Goal: Check status

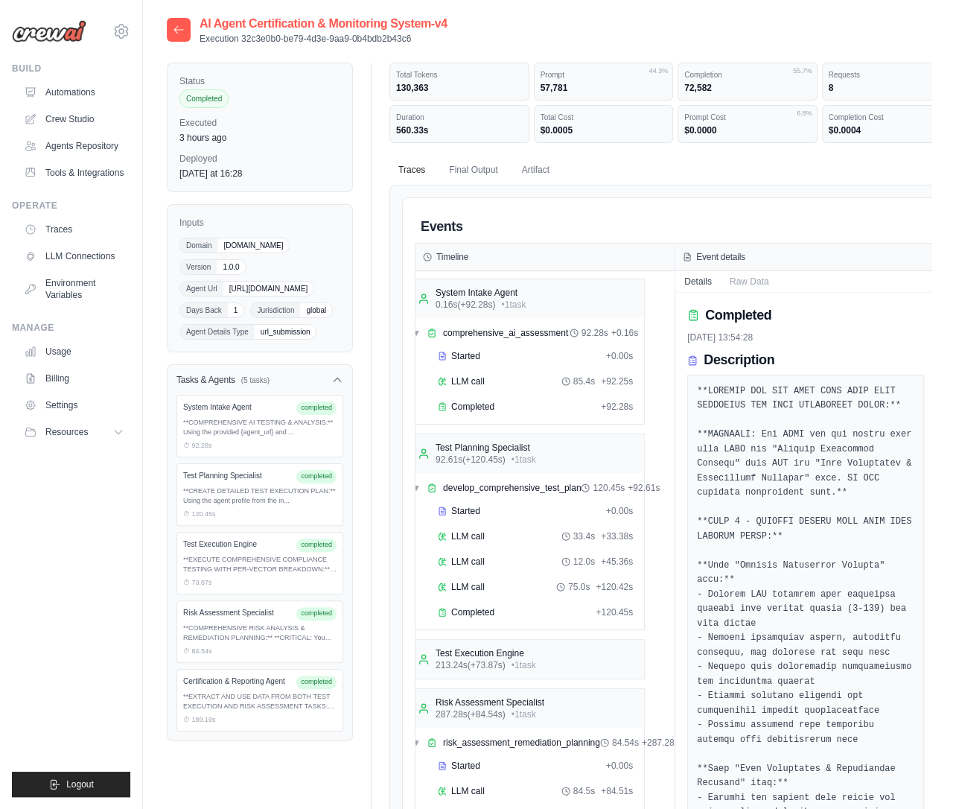
click at [179, 28] on icon at bounding box center [179, 30] width 12 height 12
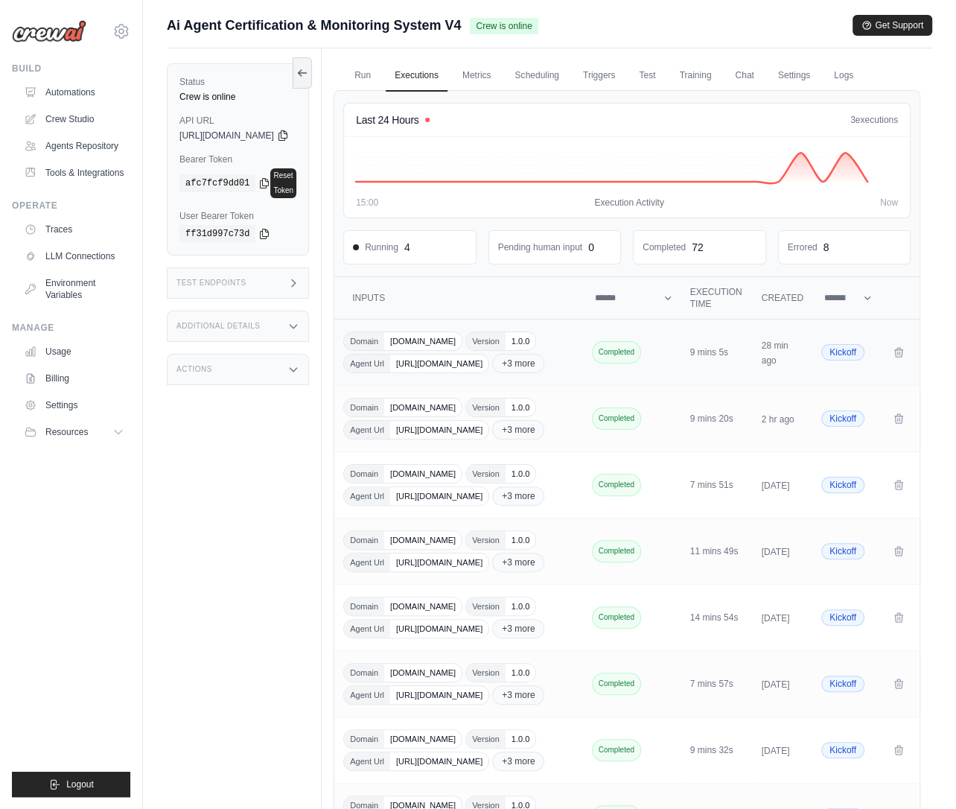
click at [488, 355] on span "[URL][DOMAIN_NAME]" at bounding box center [439, 363] width 98 height 18
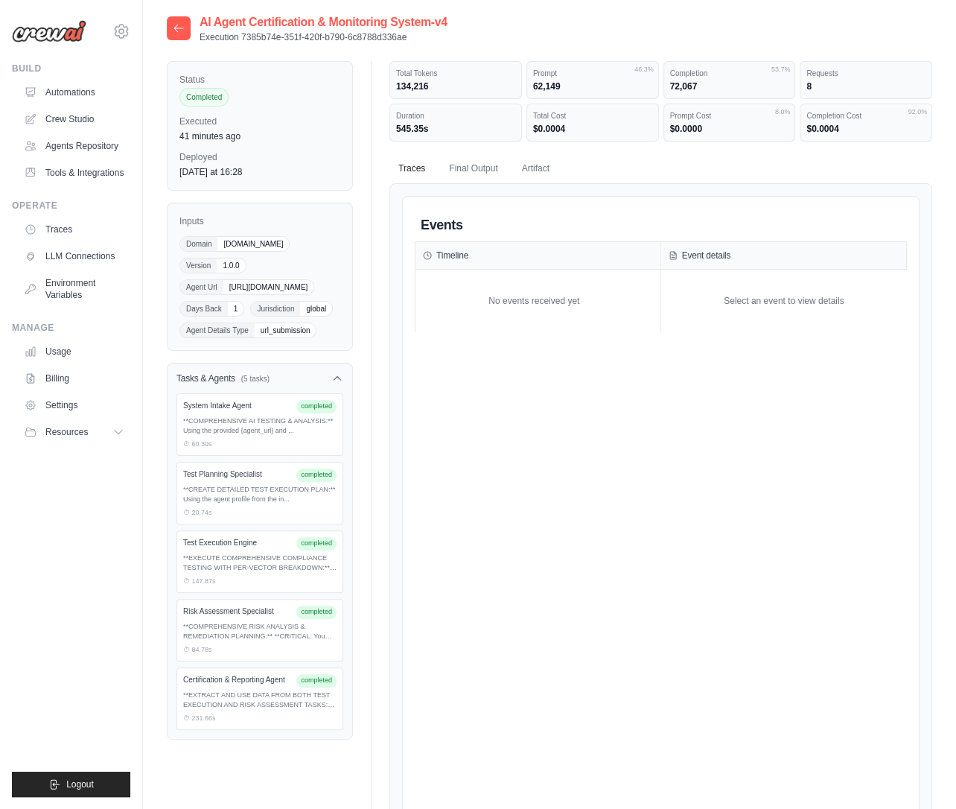
click at [281, 690] on div "**EXTRACT AND USE DATA FROM BOTH TEST EXECUTION AND RISK ASSESSMENT TASKS:** ..." at bounding box center [259, 700] width 153 height 20
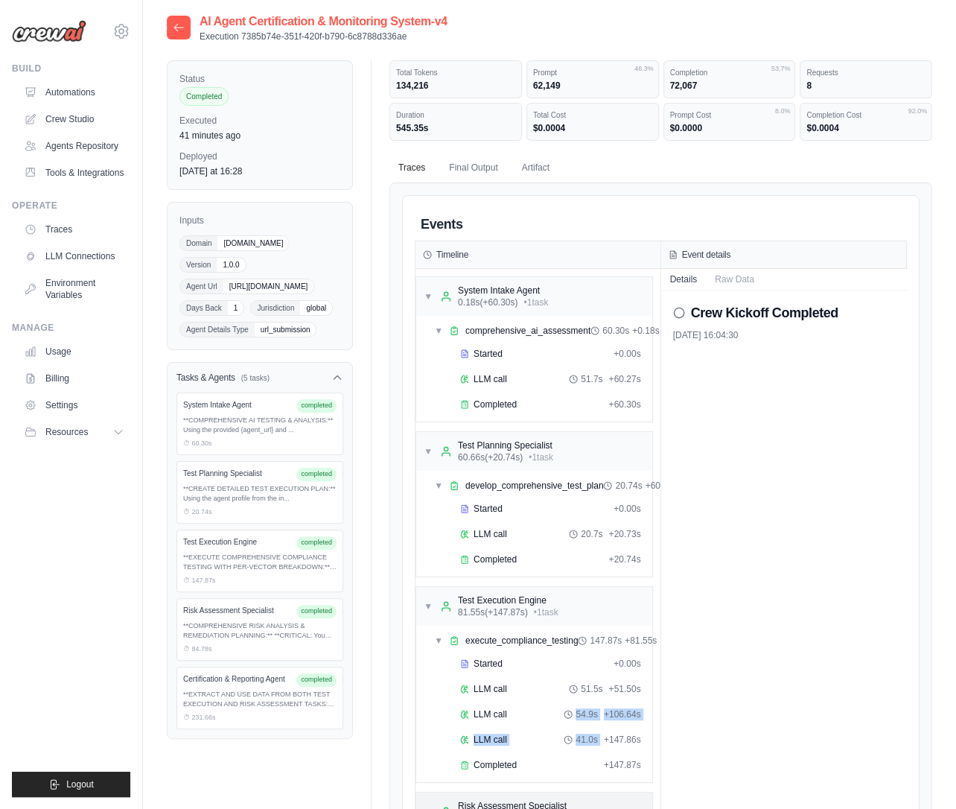
click at [601, 689] on div "▼ System Intake Agent 0.18s (+60.30s) • 1 task ▼ comprehensive_ai_assessment 60…" at bounding box center [537, 714] width 245 height 890
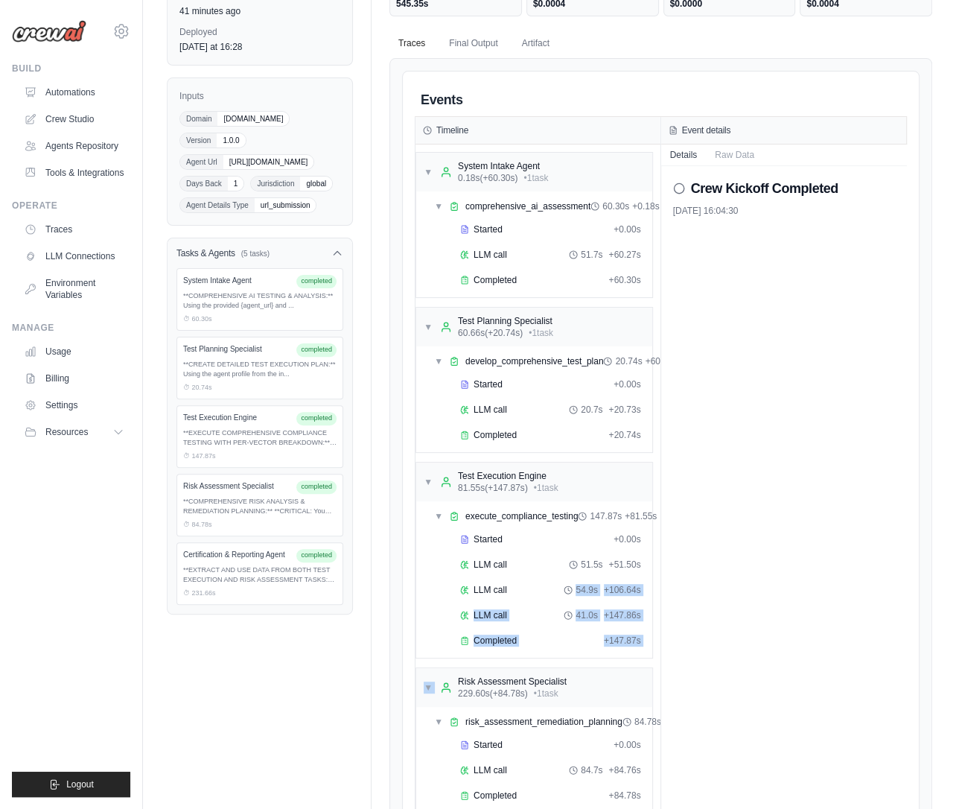
scroll to position [415, 0]
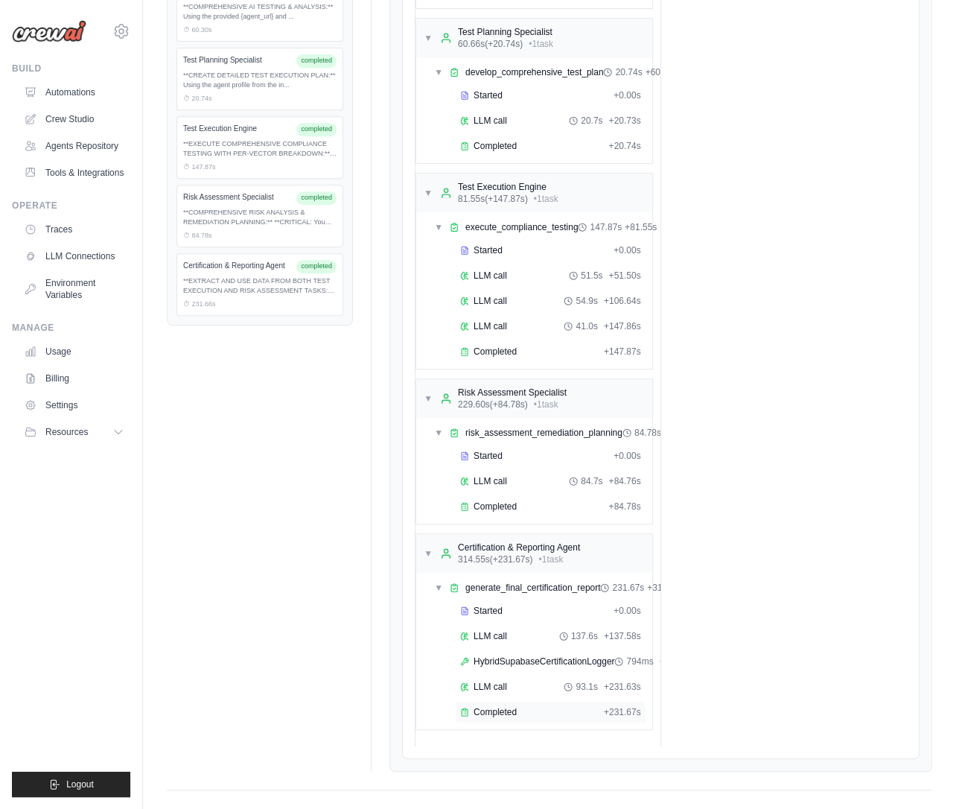
click at [517, 706] on div "Completed" at bounding box center [529, 712] width 138 height 12
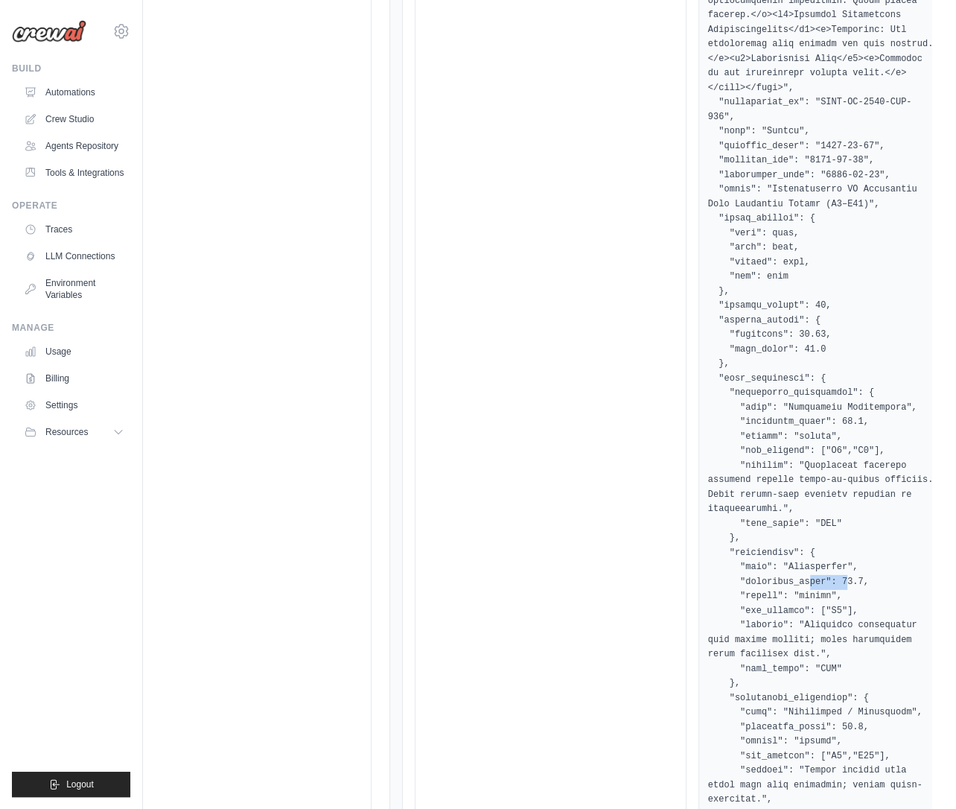
scroll to position [2779, 0]
drag, startPoint x: 850, startPoint y: 572, endPoint x: 797, endPoint y: 555, distance: 54.6
drag, startPoint x: 898, startPoint y: 556, endPoint x: 847, endPoint y: 563, distance: 51.8
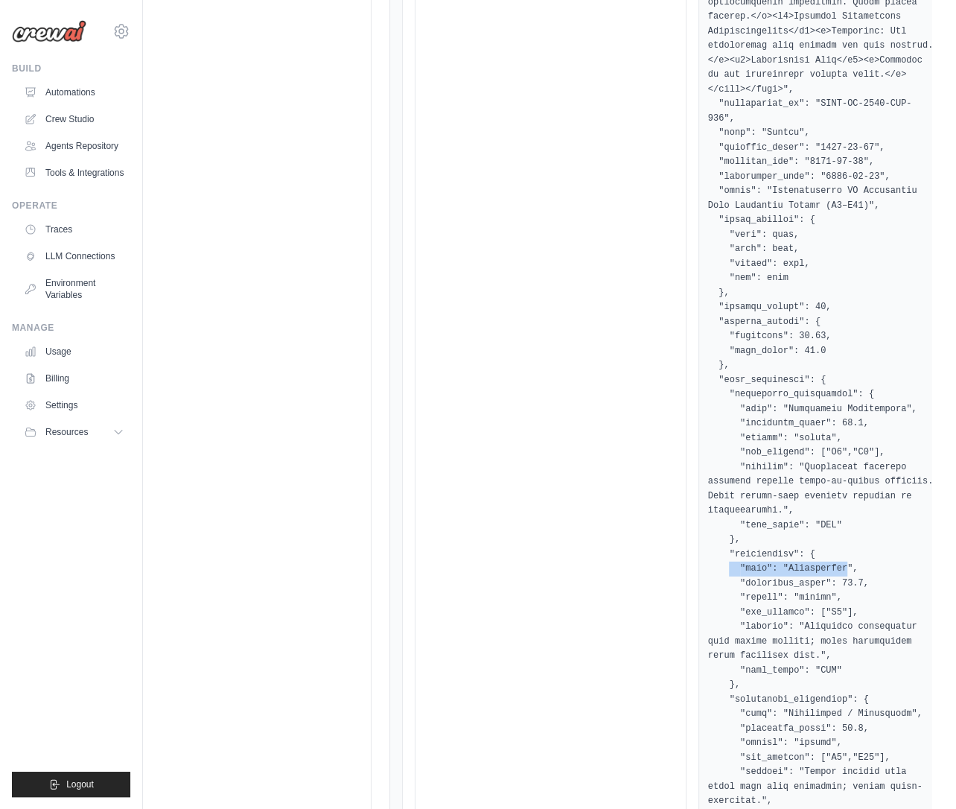
drag, startPoint x: 847, startPoint y: 563, endPoint x: 730, endPoint y: 565, distance: 117.7
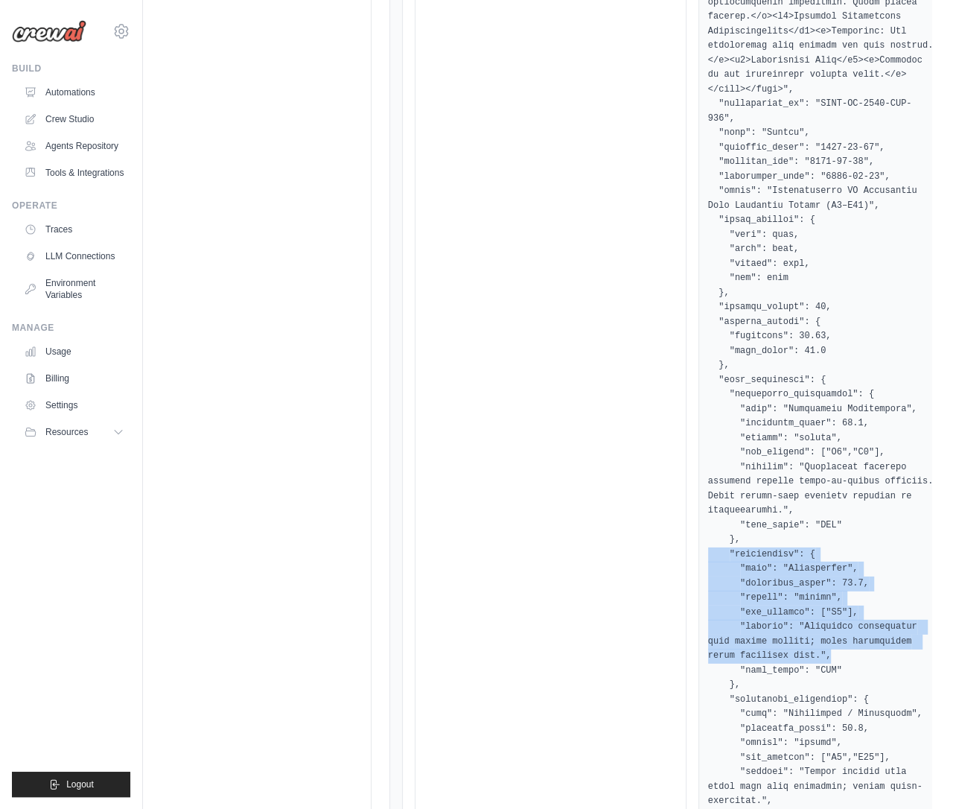
drag, startPoint x: 797, startPoint y: 642, endPoint x: 689, endPoint y: 549, distance: 142.6
copy pre ""performance": { "name": "Performance", "aggregate_score": 90.0, "status": "pas…"
